Goal: Navigation & Orientation: Find specific page/section

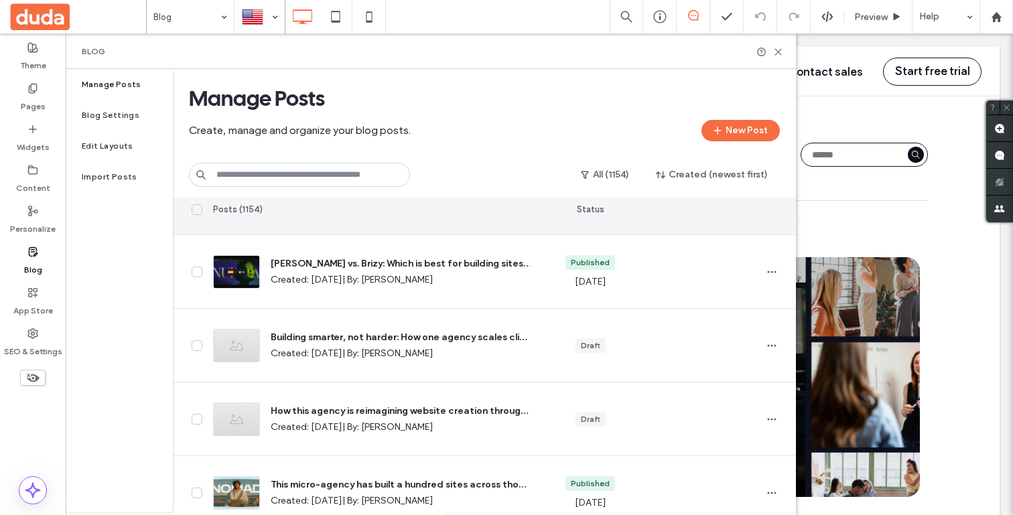
scroll to position [210, 0]
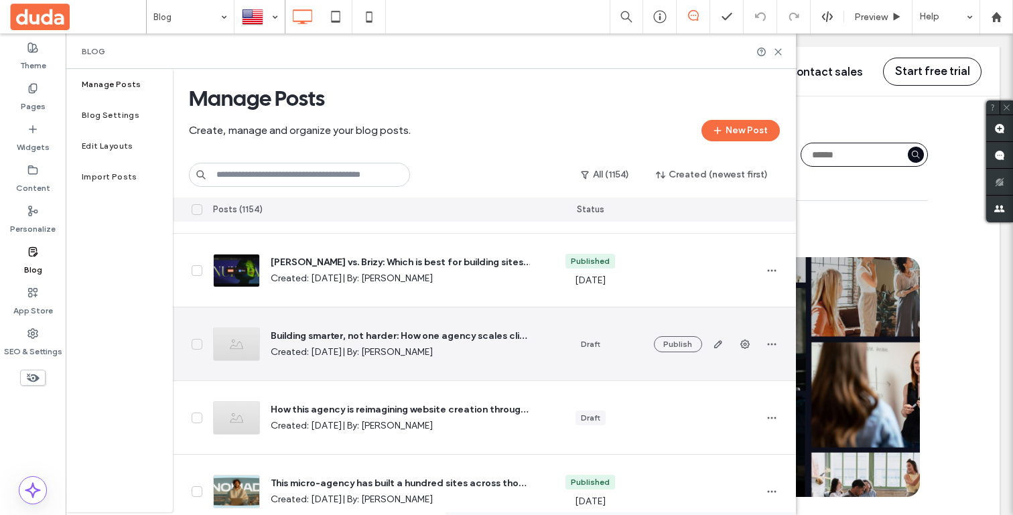
click at [719, 350] on span "button" at bounding box center [717, 344] width 21 height 21
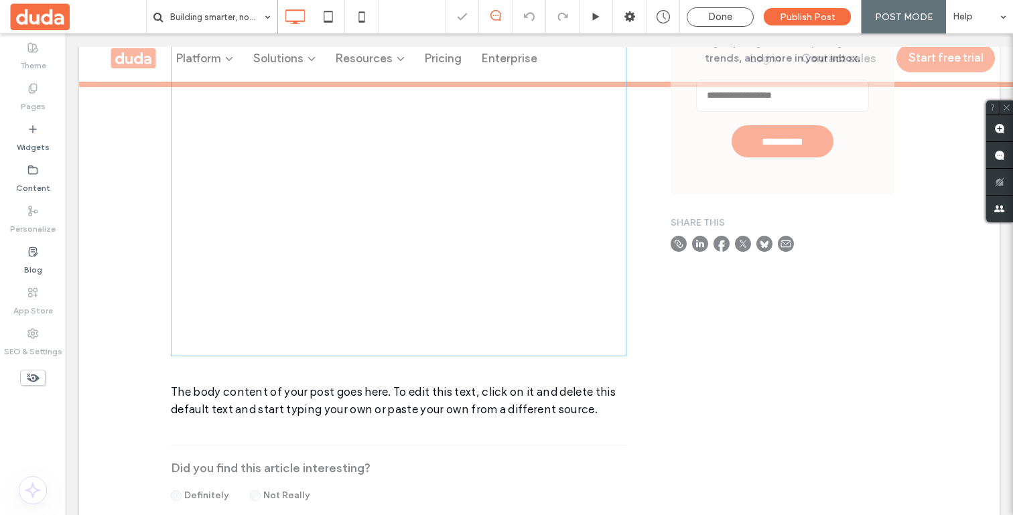
scroll to position [533, 0]
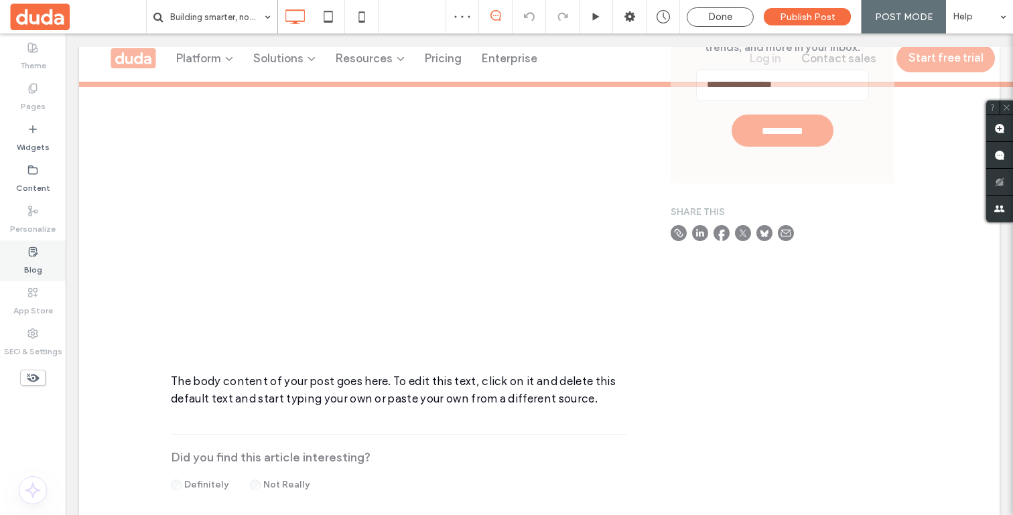
click at [42, 257] on div "Blog" at bounding box center [33, 260] width 66 height 41
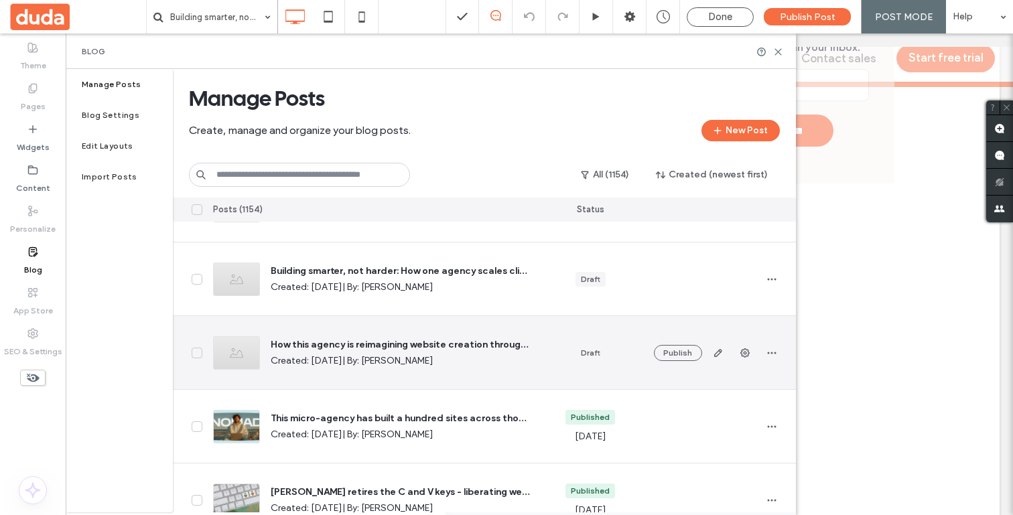
scroll to position [267, 0]
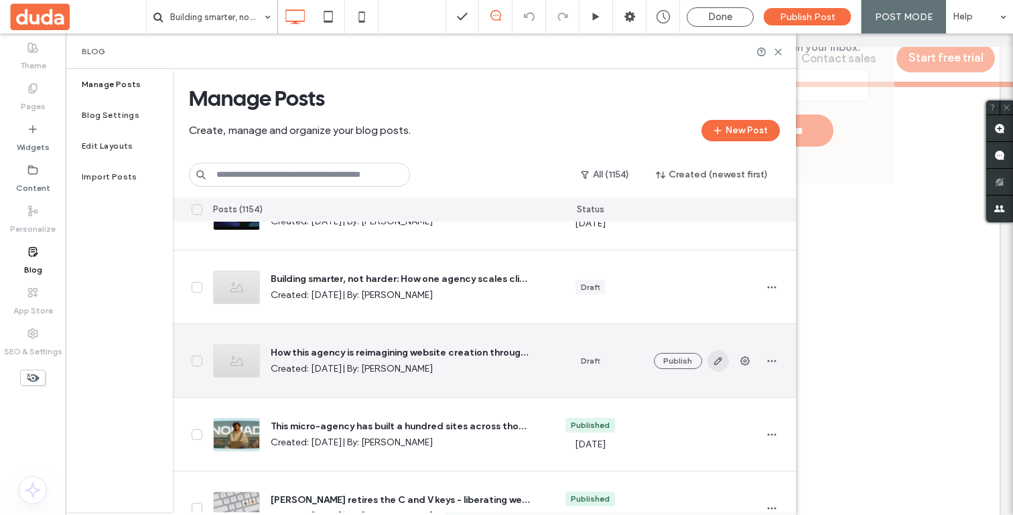
click at [723, 361] on icon "button" at bounding box center [718, 361] width 11 height 11
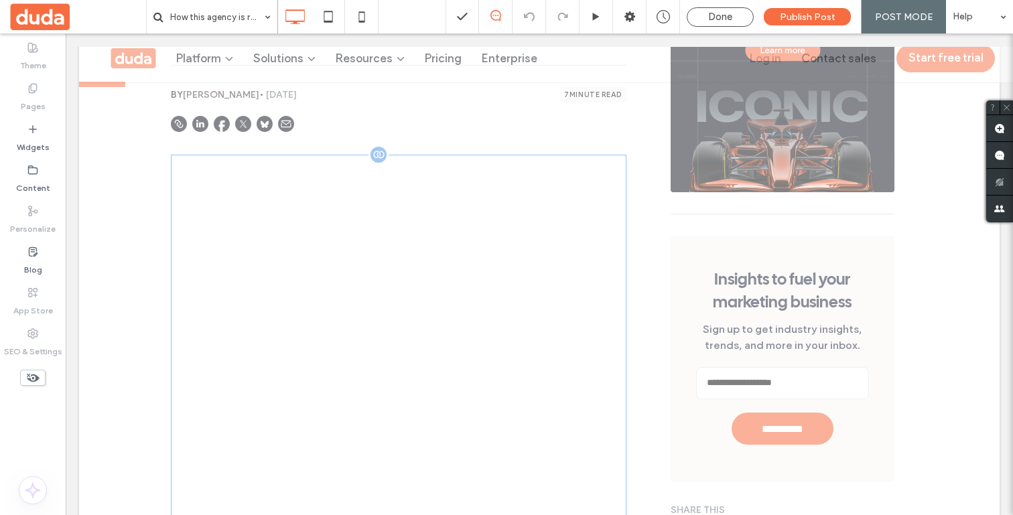
scroll to position [232, 0]
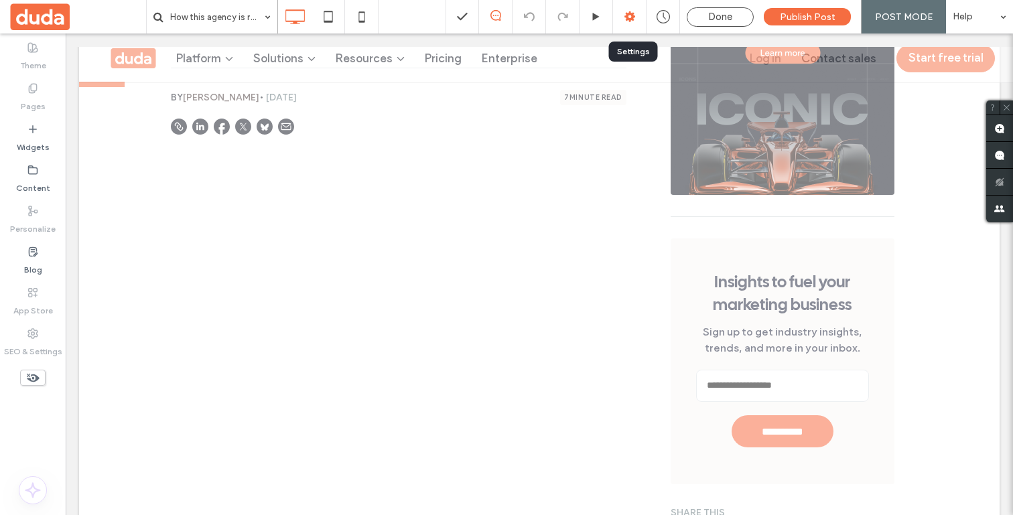
click at [624, 20] on div at bounding box center [629, 16] width 33 height 13
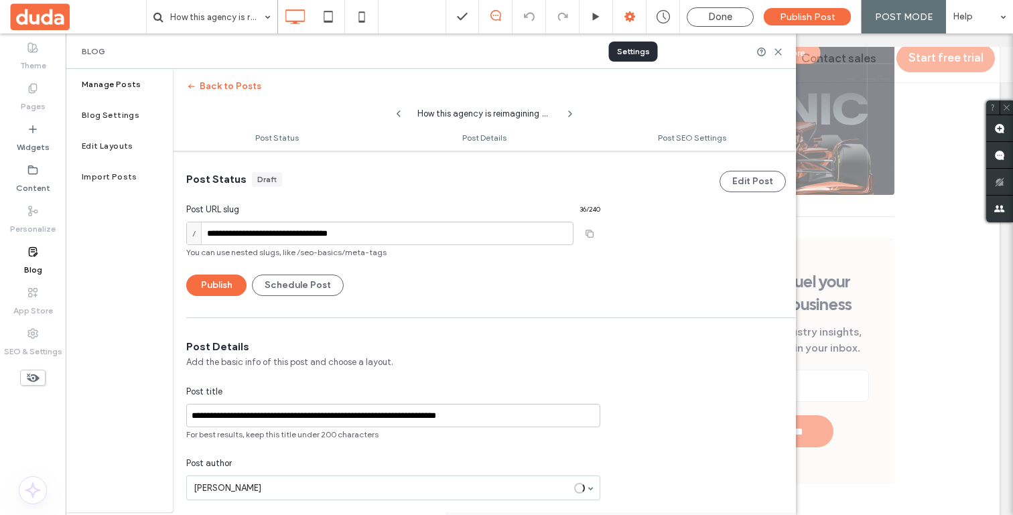
scroll to position [1, 0]
drag, startPoint x: 617, startPoint y: 344, endPoint x: 634, endPoint y: 307, distance: 39.9
click at [620, 339] on div "**********" at bounding box center [484, 520] width 623 height 362
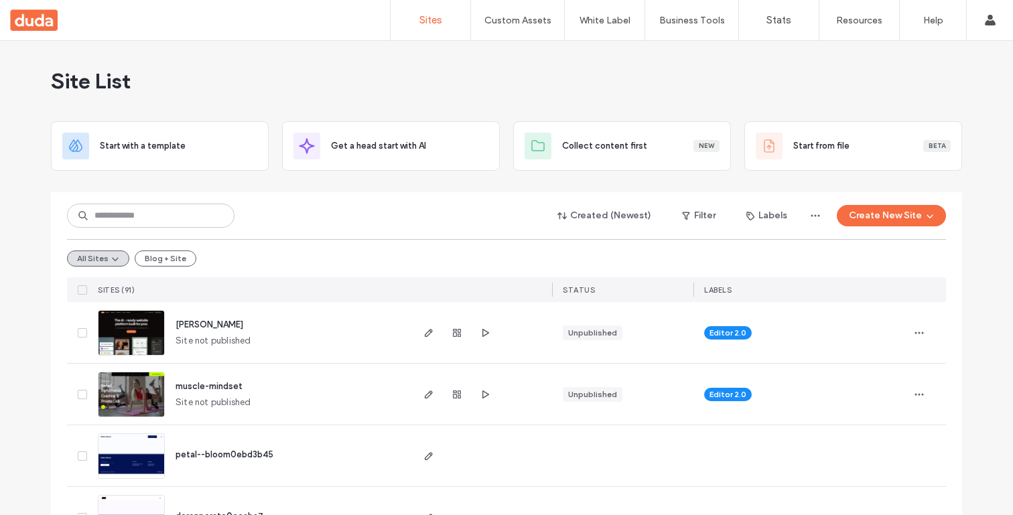
scroll to position [13, 0]
